Goal: Task Accomplishment & Management: Complete application form

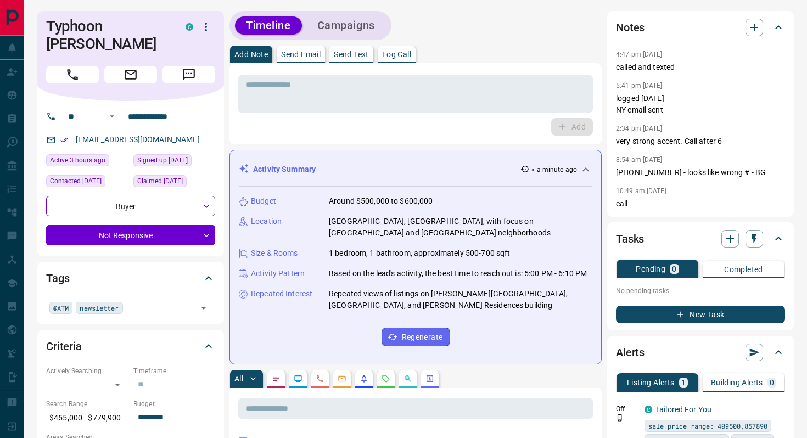
click at [703, 317] on button "New Task" at bounding box center [700, 315] width 169 height 18
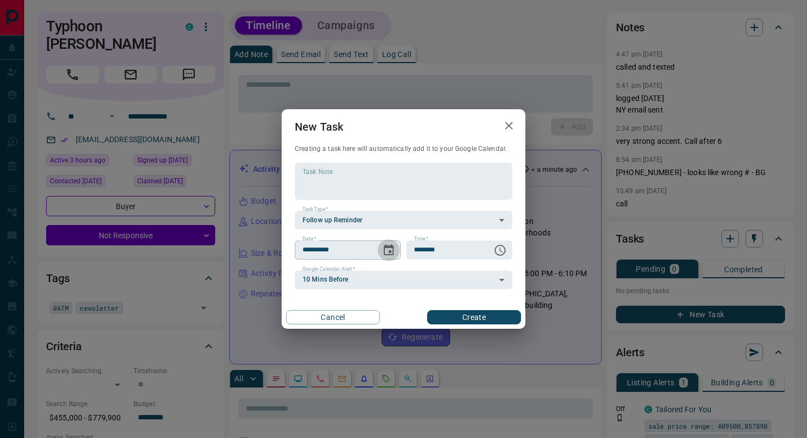
click at [392, 246] on icon "Choose date, selected date is Sep 14, 2025" at bounding box center [389, 249] width 10 height 11
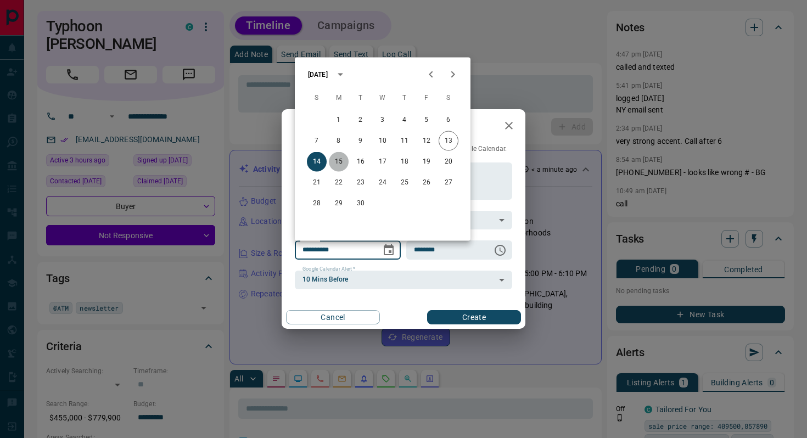
click at [343, 159] on button "15" at bounding box center [339, 162] width 20 height 20
type input "**********"
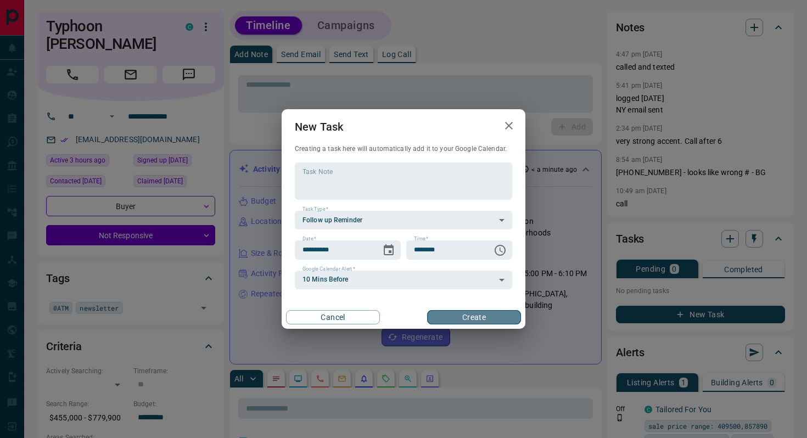
click at [448, 321] on button "Create" at bounding box center [474, 317] width 94 height 14
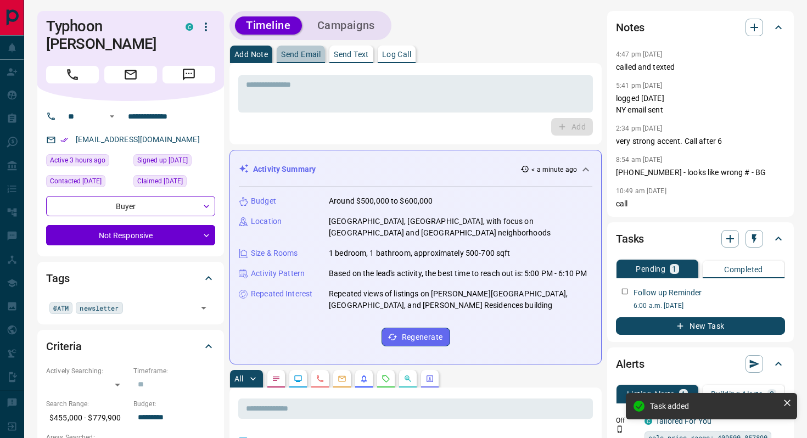
click at [306, 50] on p "Send Email" at bounding box center [301, 54] width 40 height 8
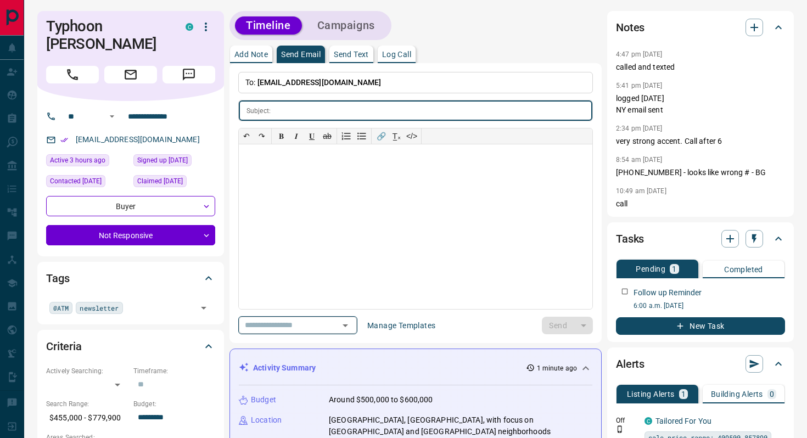
click at [348, 328] on icon "Open" at bounding box center [345, 325] width 13 height 13
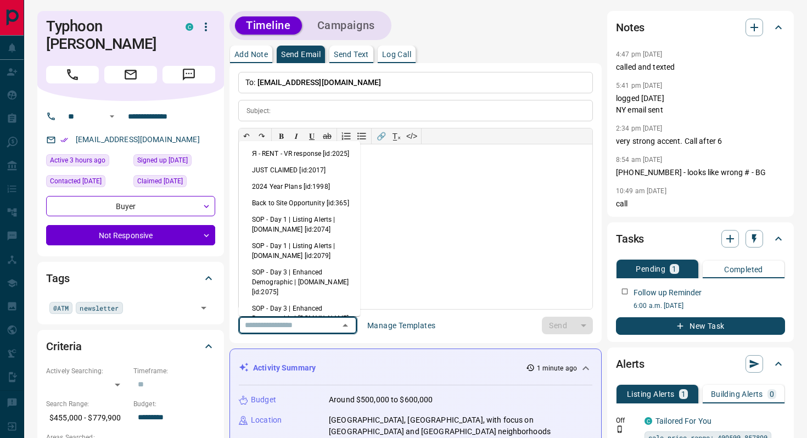
click at [298, 211] on li "Back to Site Opportunity [id:365]" at bounding box center [299, 203] width 121 height 16
type input "**********"
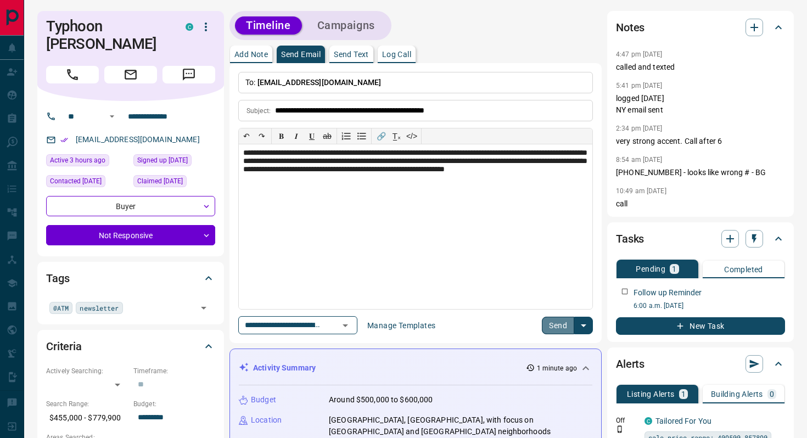
click at [556, 328] on button "Send" at bounding box center [558, 326] width 32 height 18
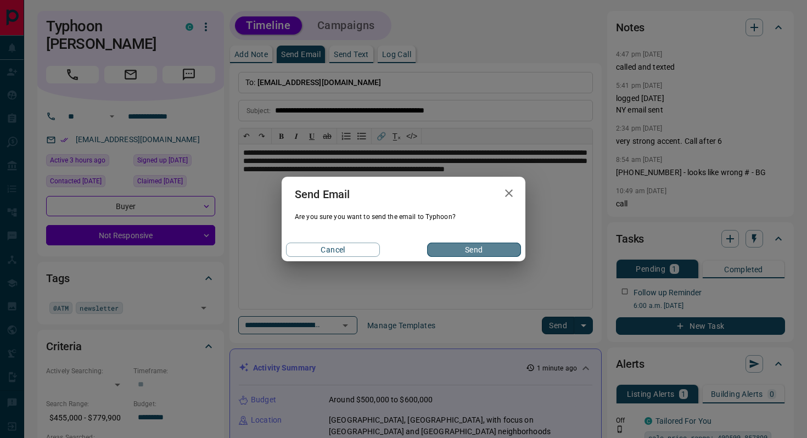
click at [491, 255] on button "Send" at bounding box center [474, 250] width 94 height 14
